Goal: Find specific page/section: Find specific page/section

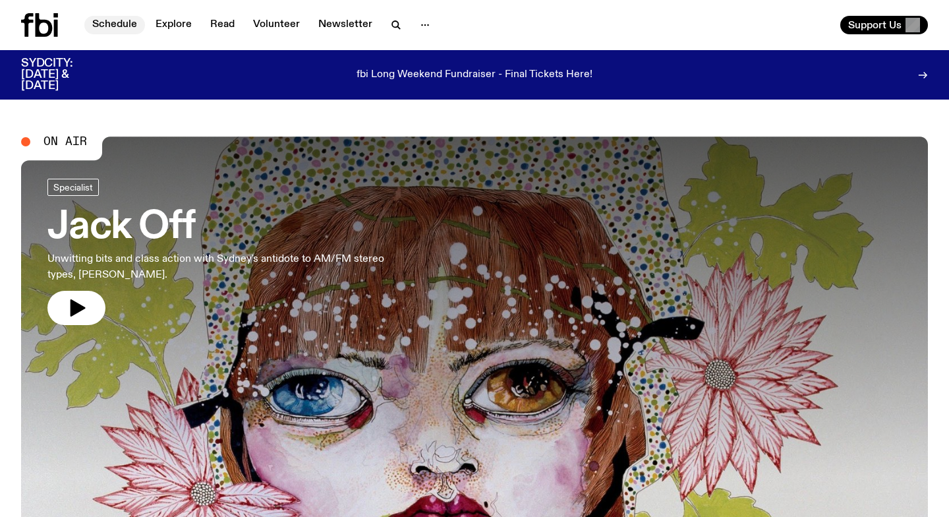
click at [97, 22] on link "Schedule" at bounding box center [114, 25] width 61 height 18
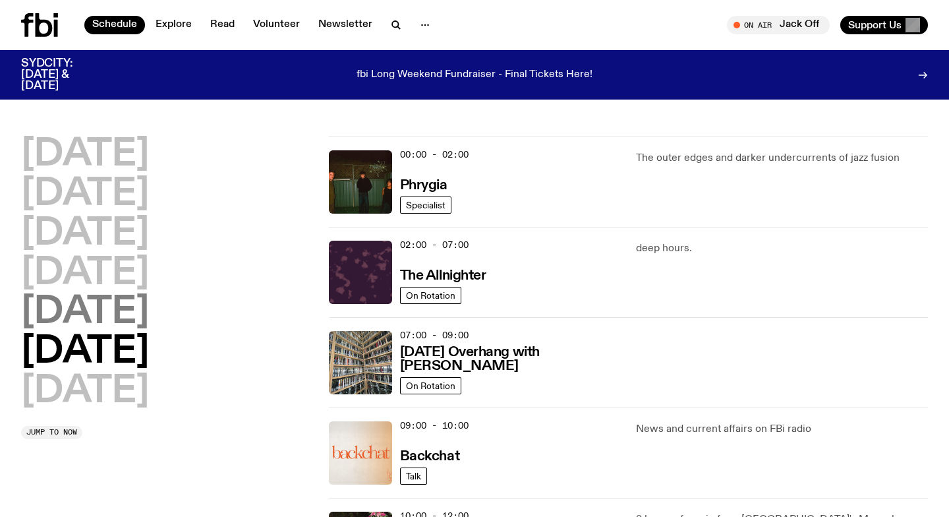
click at [72, 331] on h2 "[DATE]" at bounding box center [85, 312] width 128 height 37
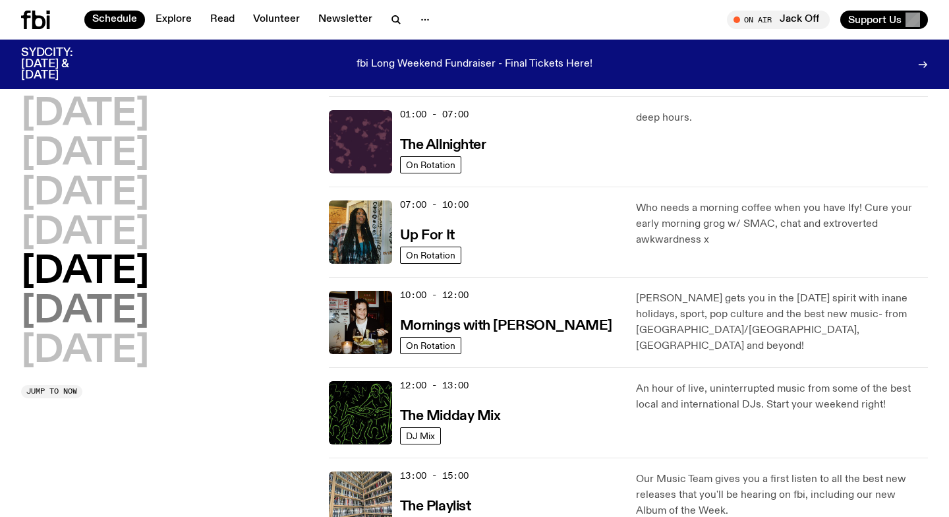
scroll to position [36, 0]
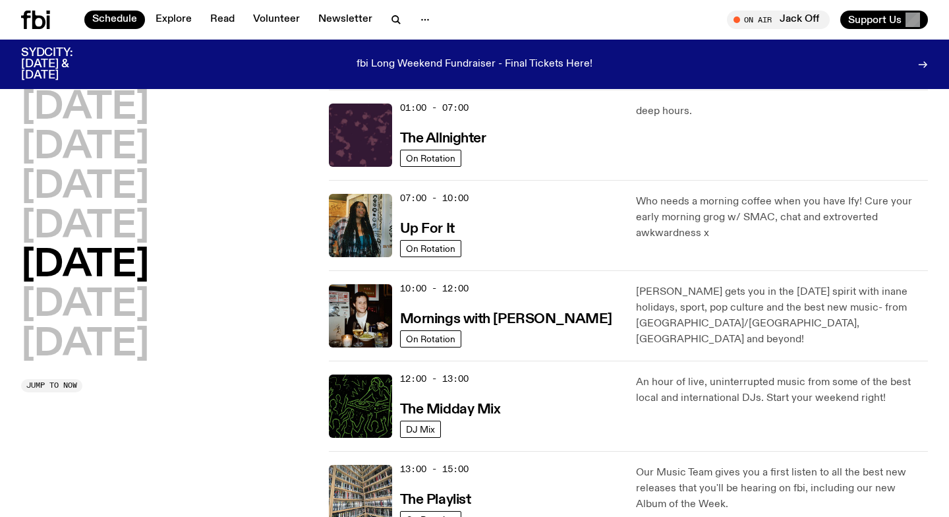
click at [80, 269] on h2 "[DATE]" at bounding box center [85, 265] width 128 height 37
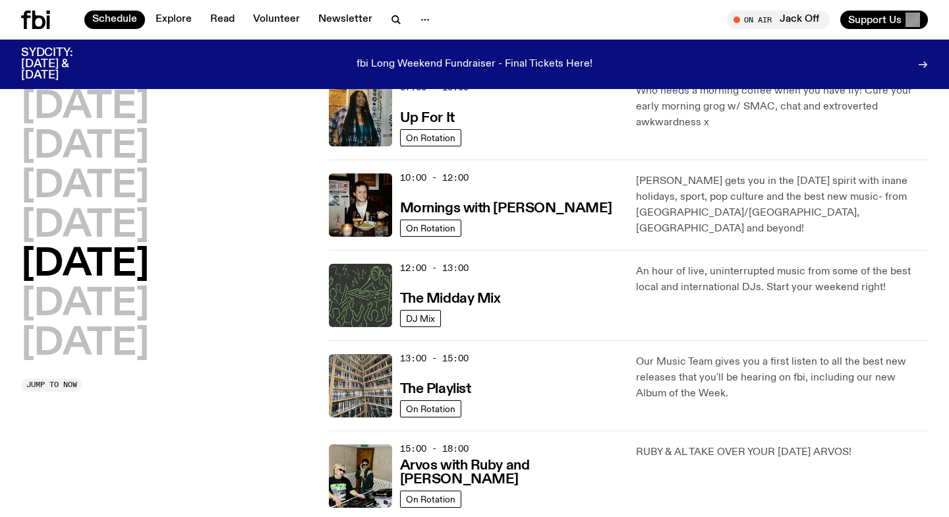
click at [356, 290] on img at bounding box center [360, 295] width 63 height 63
